Goal: Task Accomplishment & Management: Use online tool/utility

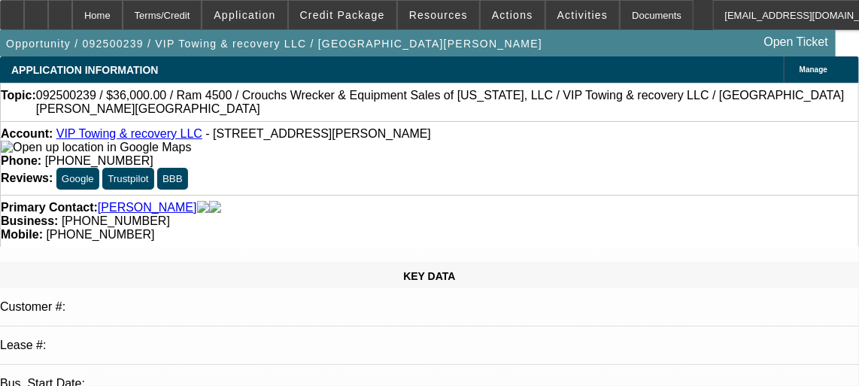
select select "0.2"
select select "0"
select select "0.1"
select select "0.2"
select select "0"
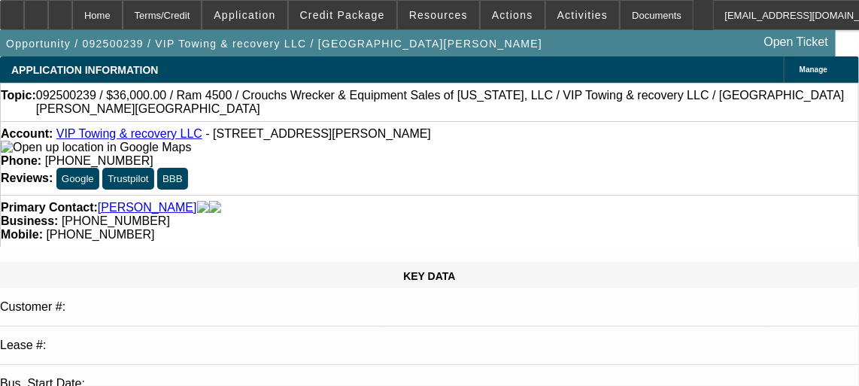
select select "0.1"
select select "0"
select select "0.1"
select select "1"
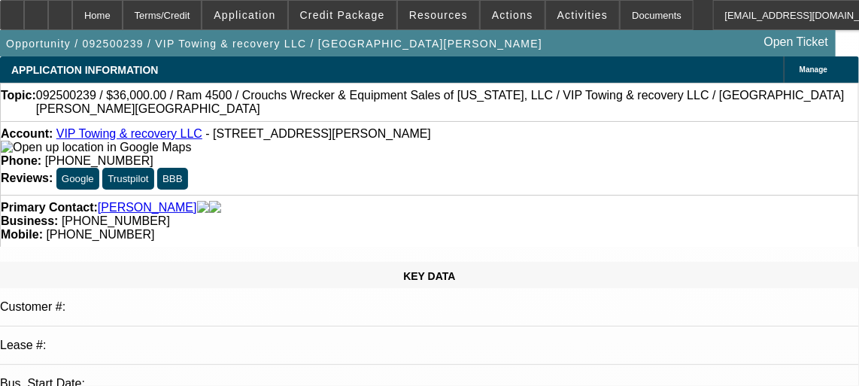
select select "1"
select select "4"
select select "1"
select select "4"
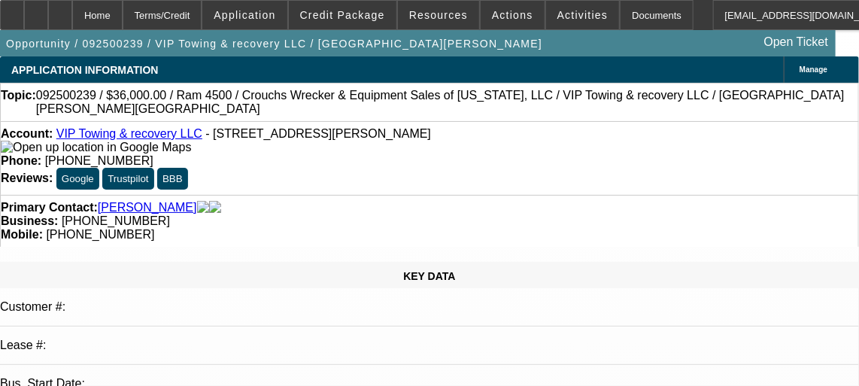
select select "1"
select select "4"
drag, startPoint x: 474, startPoint y: 125, endPoint x: 642, endPoint y: 148, distance: 169.4
click at [642, 148] on div "Account: VIP Towing & recovery LLC - [STREET_ADDRESS][PERSON_NAME] Phone: [PHON…" at bounding box center [429, 158] width 859 height 74
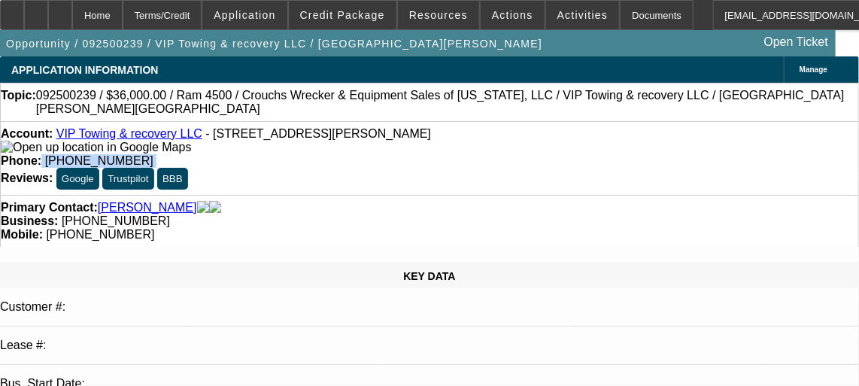
copy div "[PHONE_NUMBER]"
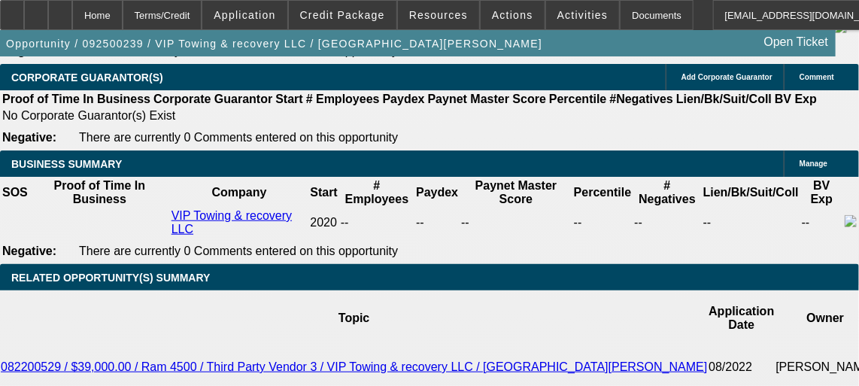
scroll to position [2413, 0]
